Goal: Find specific page/section: Find specific page/section

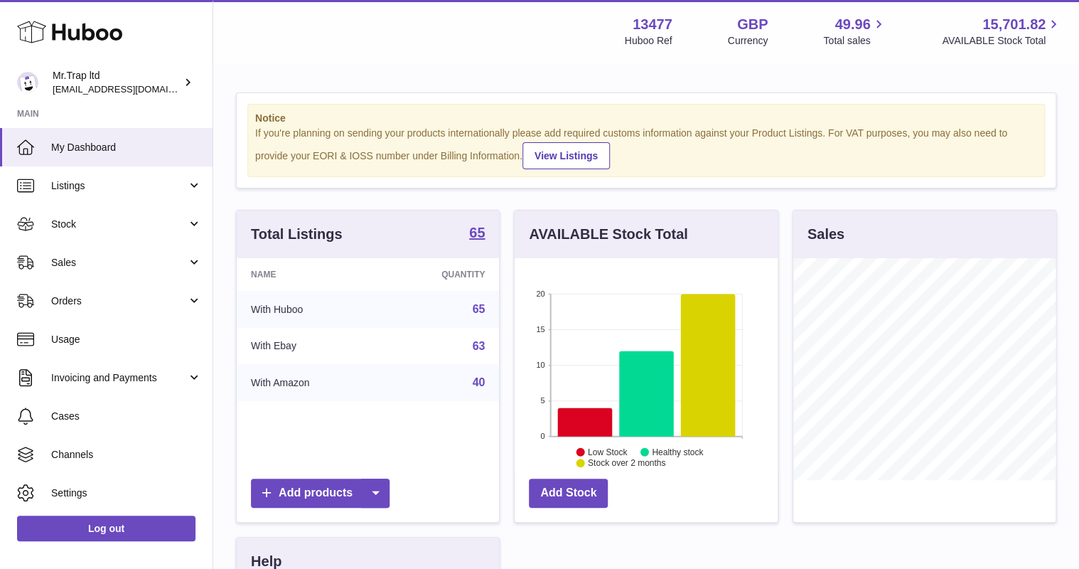
scroll to position [222, 262]
click at [114, 256] on span "Sales" at bounding box center [119, 263] width 136 height 14
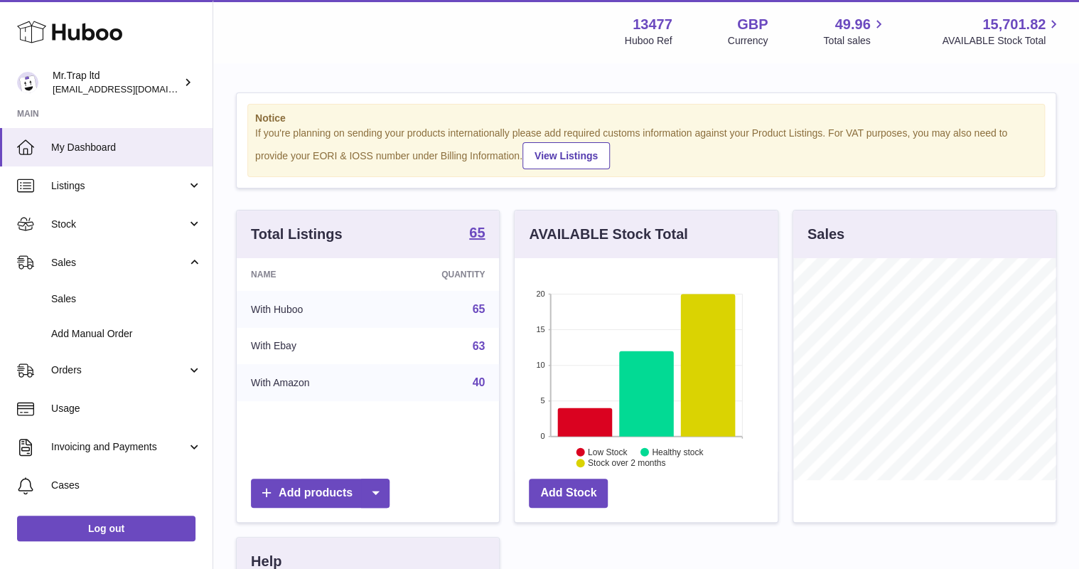
click at [141, 284] on link "Sales" at bounding box center [106, 298] width 213 height 35
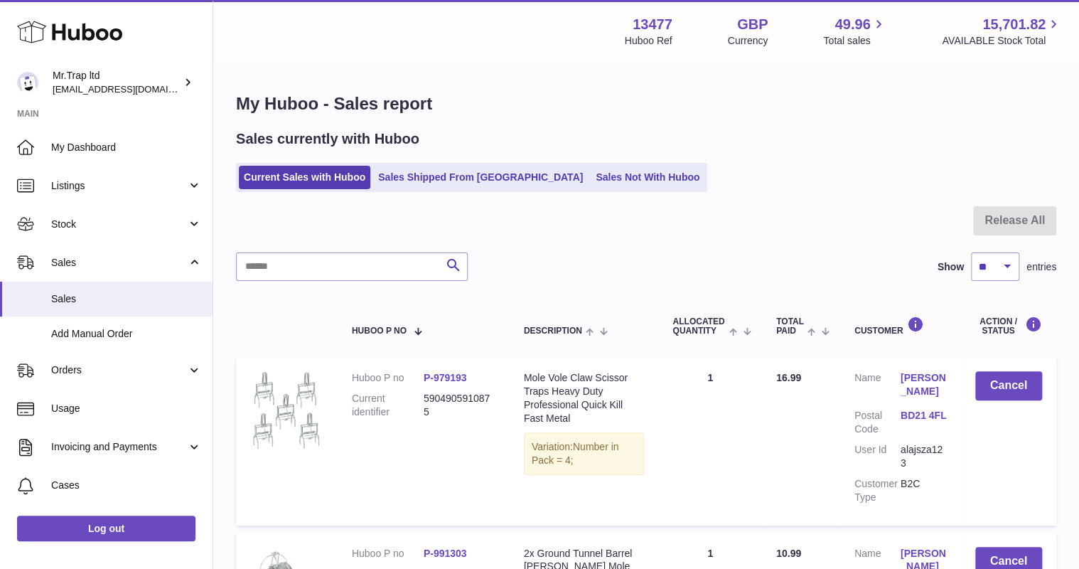
drag, startPoint x: 601, startPoint y: 173, endPoint x: 614, endPoint y: 181, distance: 15.6
click at [601, 173] on link "Sales Not With Huboo" at bounding box center [648, 177] width 114 height 23
